Goal: Task Accomplishment & Management: Complete application form

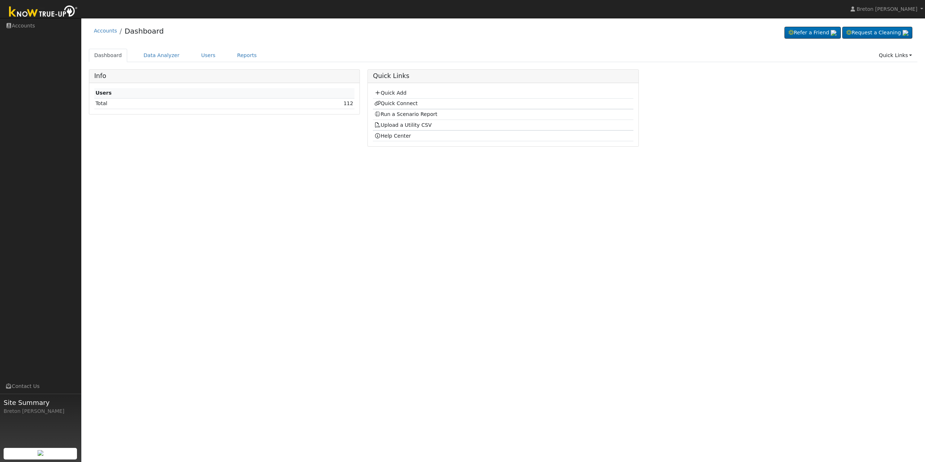
click at [326, 39] on div "Accounts Dashboard Refer a Friend Request a Cleaning" at bounding box center [503, 33] width 828 height 22
drag, startPoint x: 326, startPoint y: 39, endPoint x: 91, endPoint y: 36, distance: 235.1
click at [91, 36] on div "Accounts Dashboard Refer a Friend Request a Cleaning" at bounding box center [503, 33] width 828 height 22
click at [90, 35] on div "Accounts Dashboard Refer a Friend Request a Cleaning" at bounding box center [503, 33] width 828 height 22
click at [390, 103] on link "Quick Connect" at bounding box center [395, 103] width 43 height 6
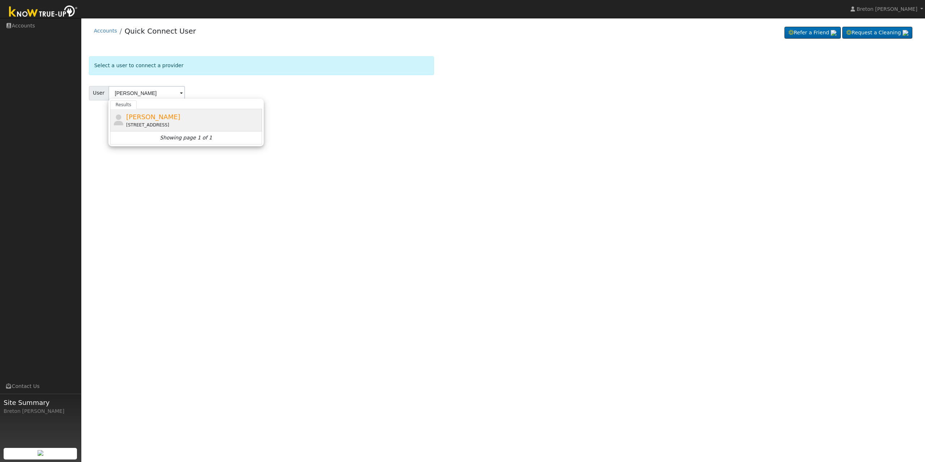
click at [159, 122] on div "2181 Buckingham Avenue, Clovis, CA 93611" at bounding box center [193, 125] width 134 height 7
type input "Simon Mizyed"
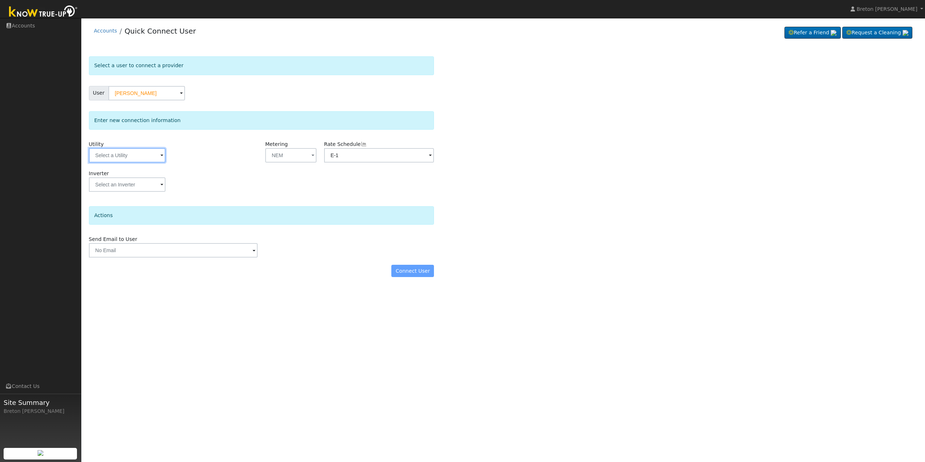
click at [127, 149] on input "text" at bounding box center [127, 155] width 77 height 14
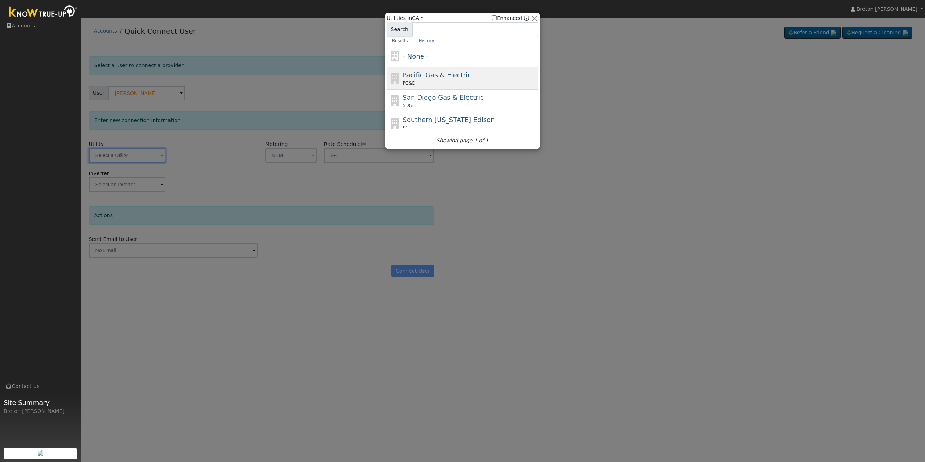
click at [445, 77] on span "Pacific Gas & Electric" at bounding box center [437, 75] width 68 height 8
type input "PG&E"
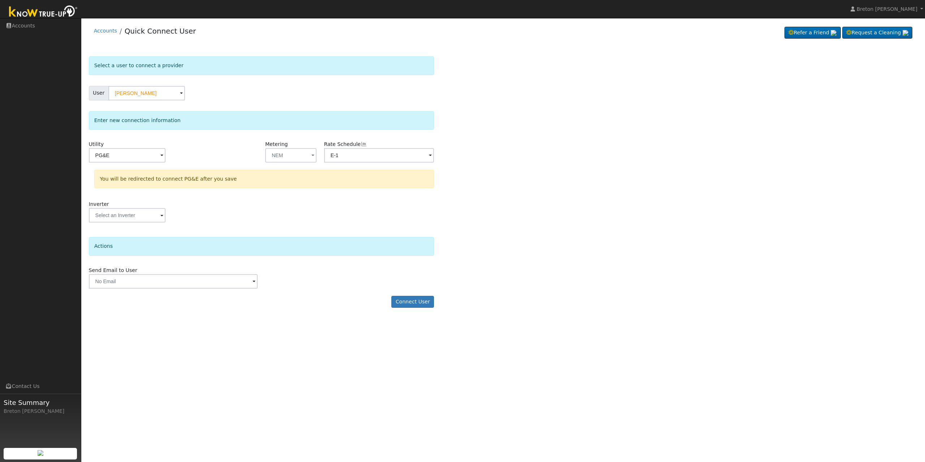
click at [296, 174] on div "You will be redirected to connect PG&E after you save" at bounding box center [263, 179] width 339 height 18
click at [426, 303] on button "Connect User" at bounding box center [412, 302] width 43 height 12
